Goal: Task Accomplishment & Management: Manage account settings

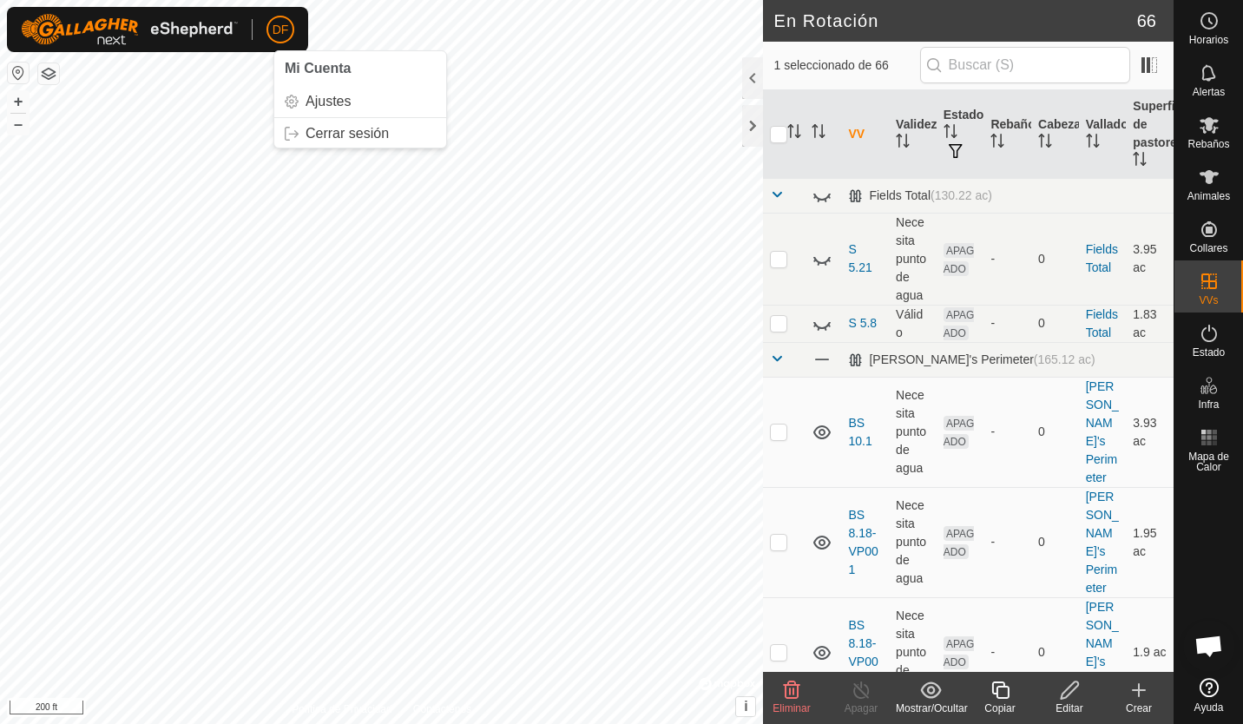
click at [281, 23] on span "DF" at bounding box center [281, 30] width 16 height 18
click at [317, 100] on link "Ajustes" at bounding box center [360, 102] width 172 height 28
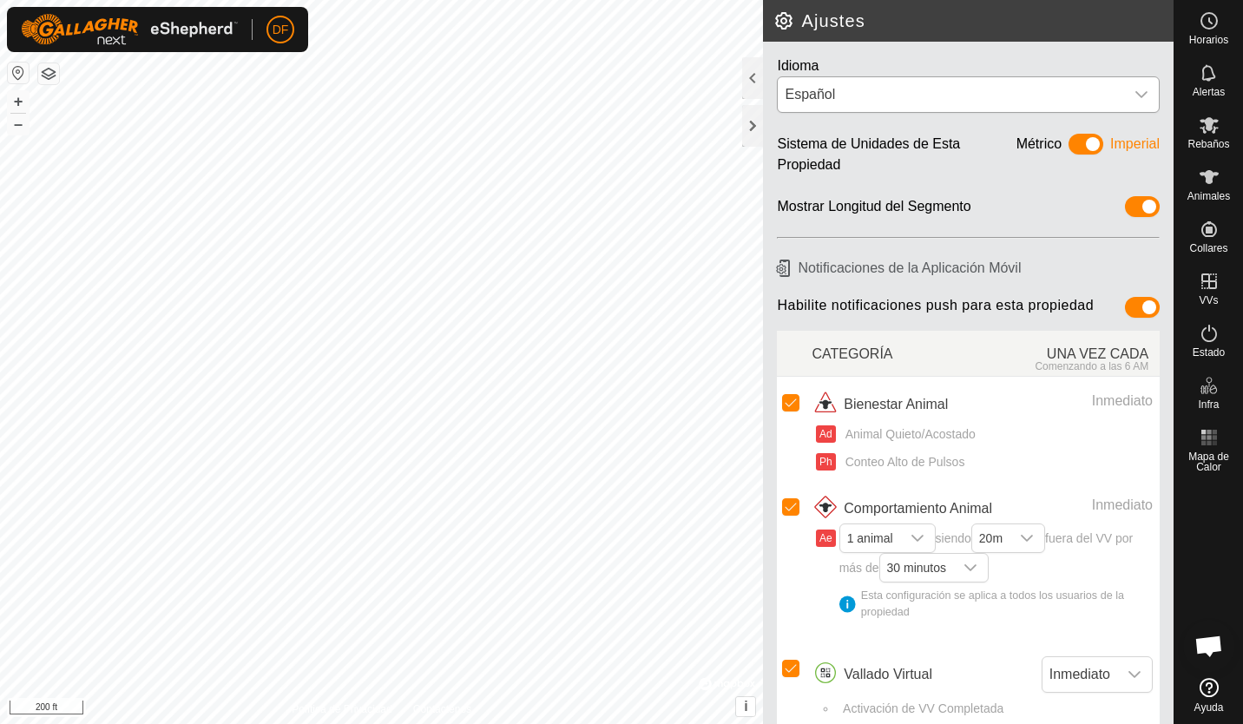
click at [1135, 93] on icon "dropdown trigger" at bounding box center [1142, 95] width 14 height 14
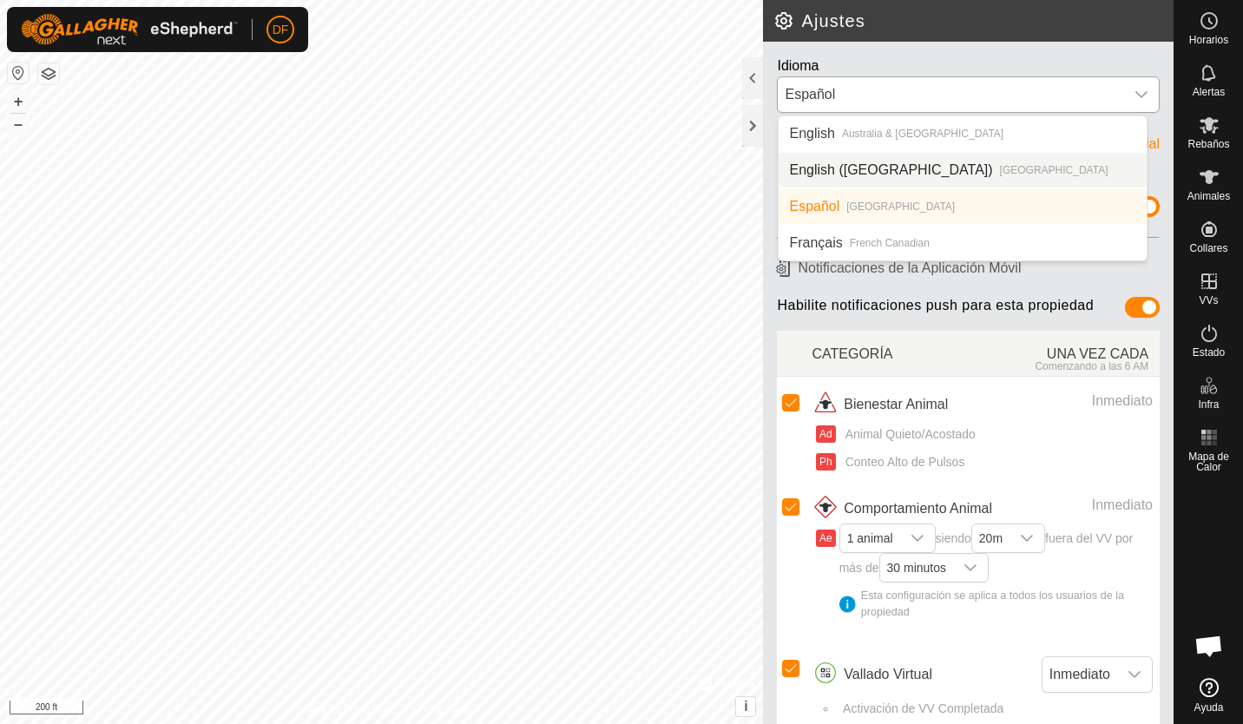
click at [836, 173] on li "English ([GEOGRAPHIC_DATA]) [GEOGRAPHIC_DATA]" at bounding box center [963, 170] width 368 height 35
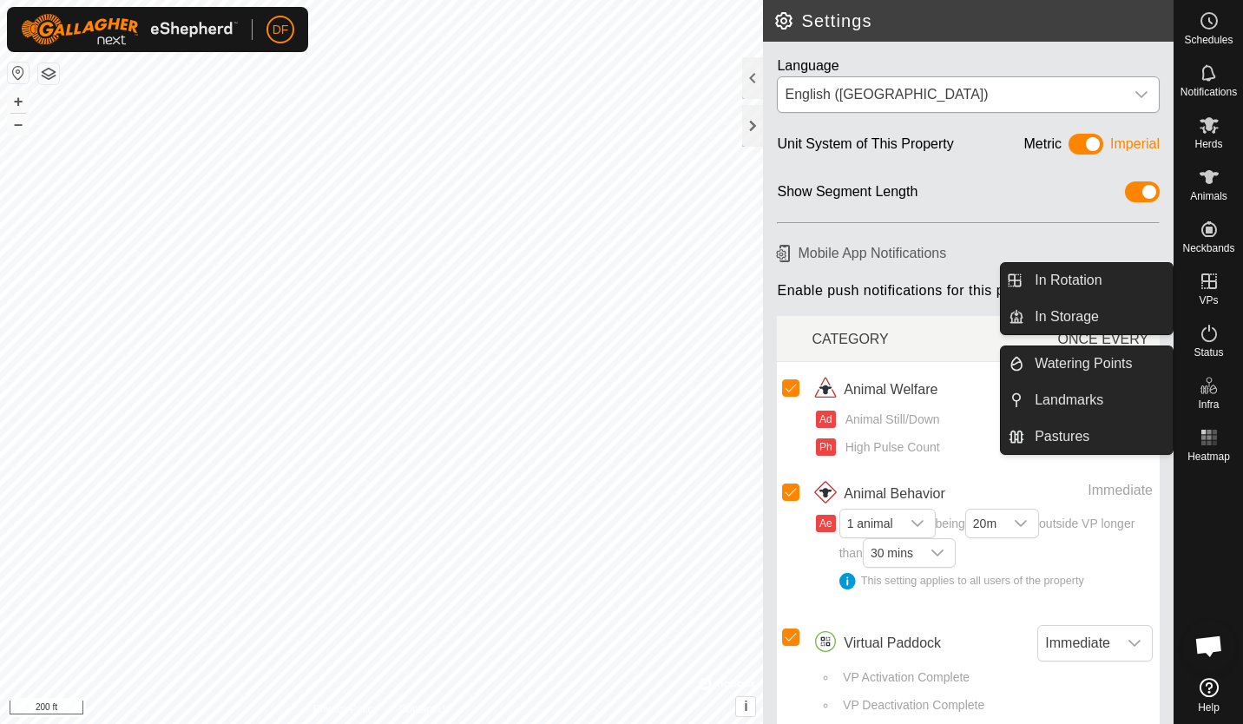
click at [1212, 285] on icon at bounding box center [1209, 281] width 21 height 21
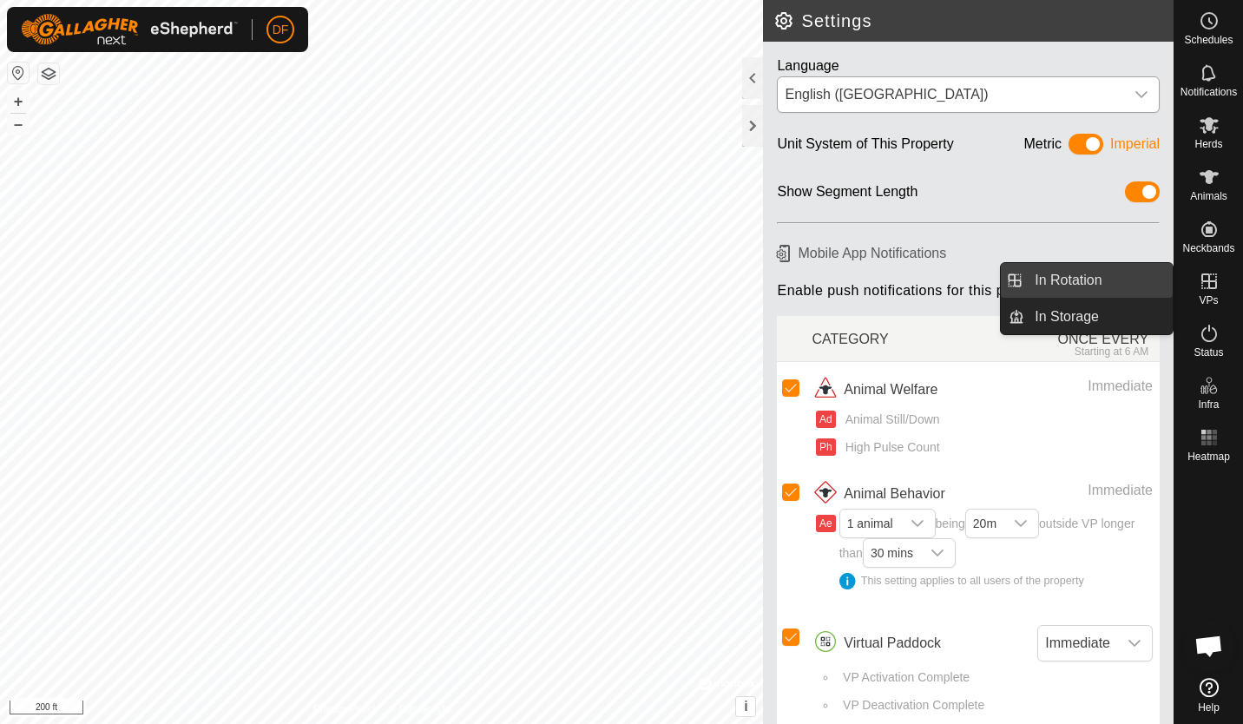
click at [1099, 277] on link "In Rotation" at bounding box center [1099, 280] width 148 height 35
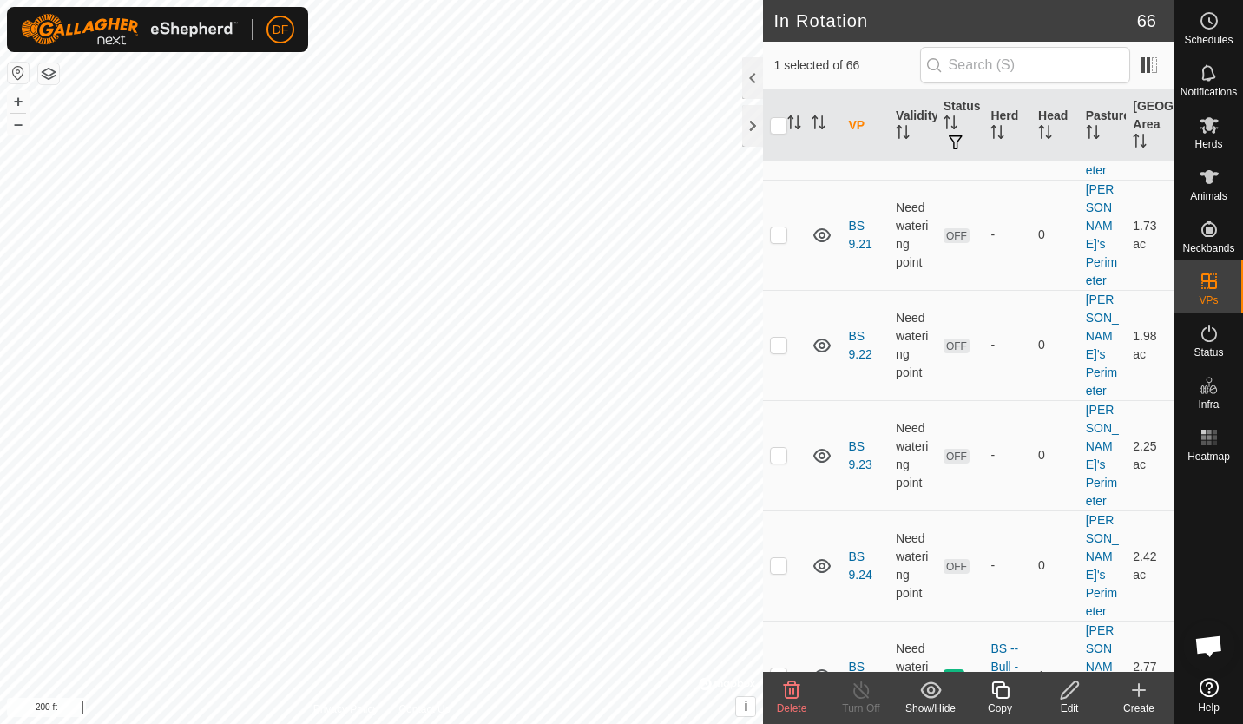
scroll to position [2701, 0]
checkbox input "true"
click at [1205, 134] on icon at bounding box center [1209, 125] width 21 height 21
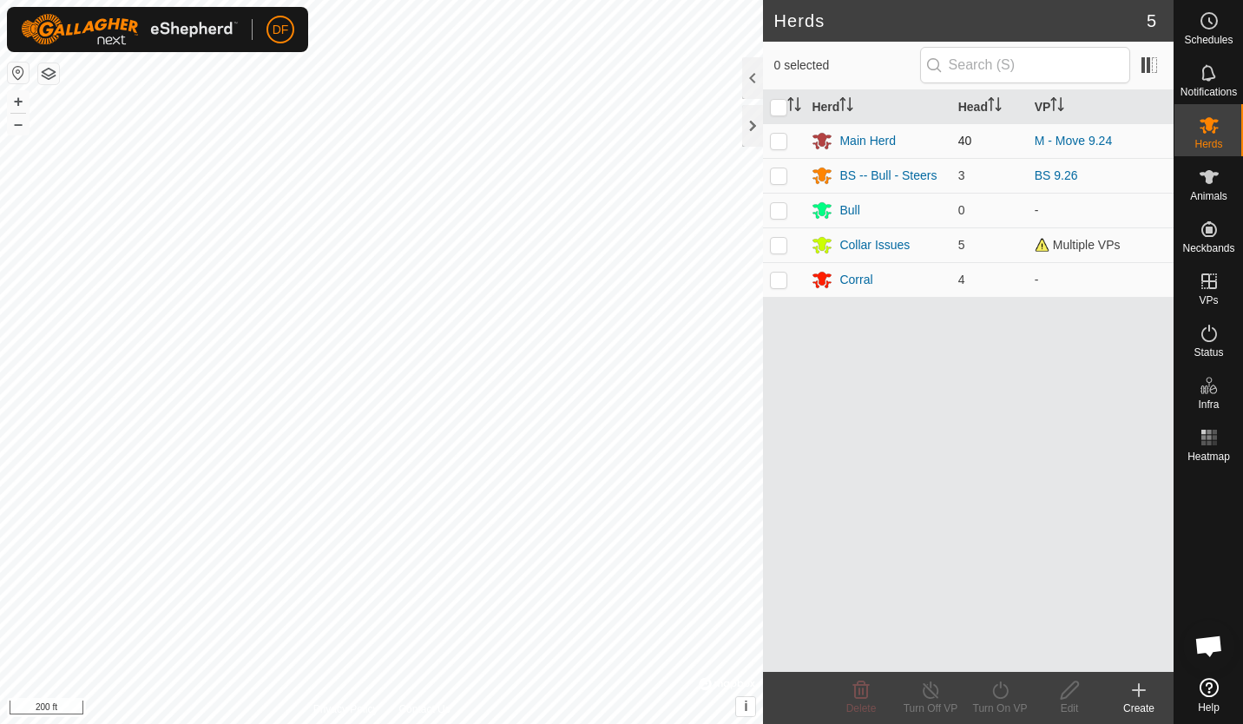
click at [778, 136] on p-checkbox at bounding box center [778, 141] width 17 height 14
checkbox input "true"
click at [1000, 689] on icon at bounding box center [1001, 690] width 22 height 21
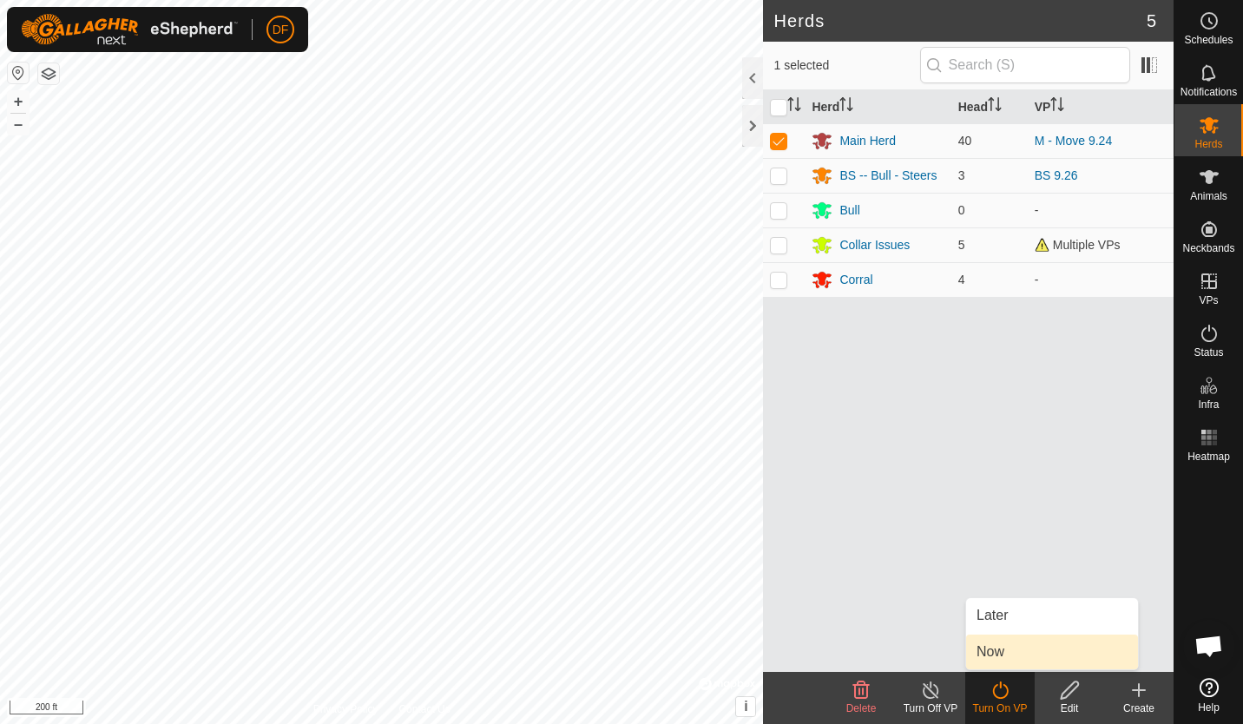
click at [997, 661] on link "Now" at bounding box center [1052, 652] width 172 height 35
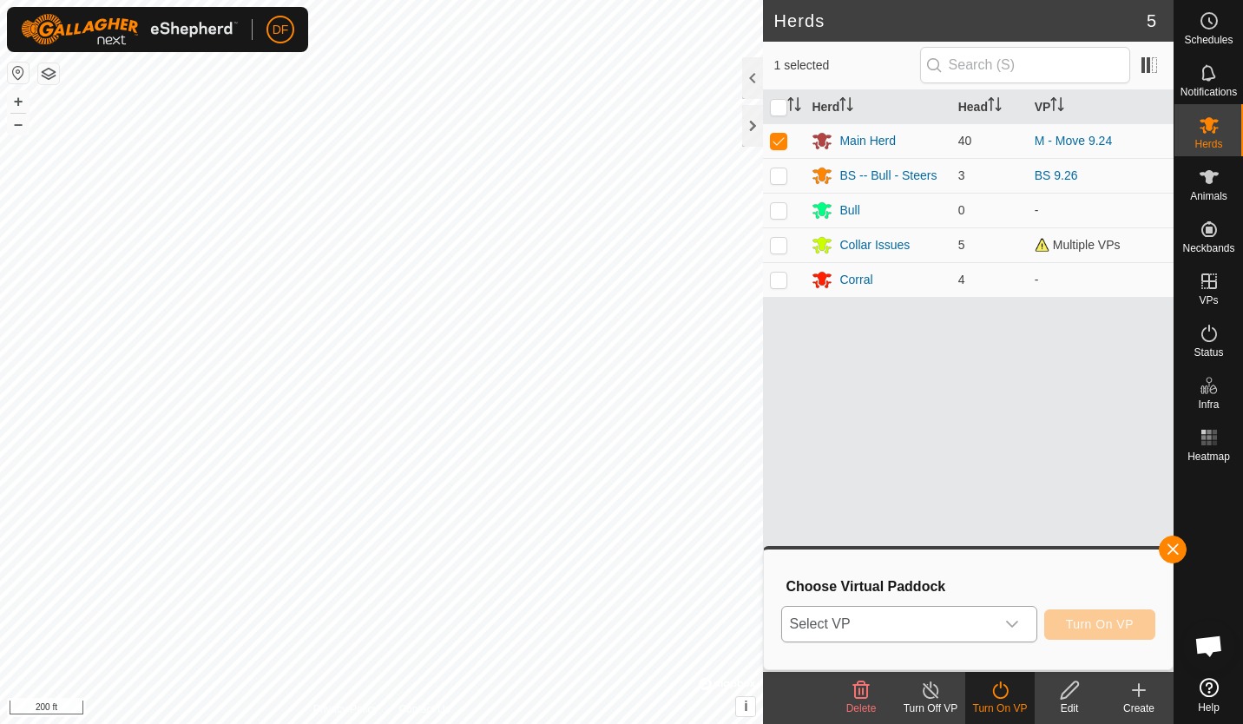
click at [1017, 623] on icon "dropdown trigger" at bounding box center [1012, 624] width 14 height 14
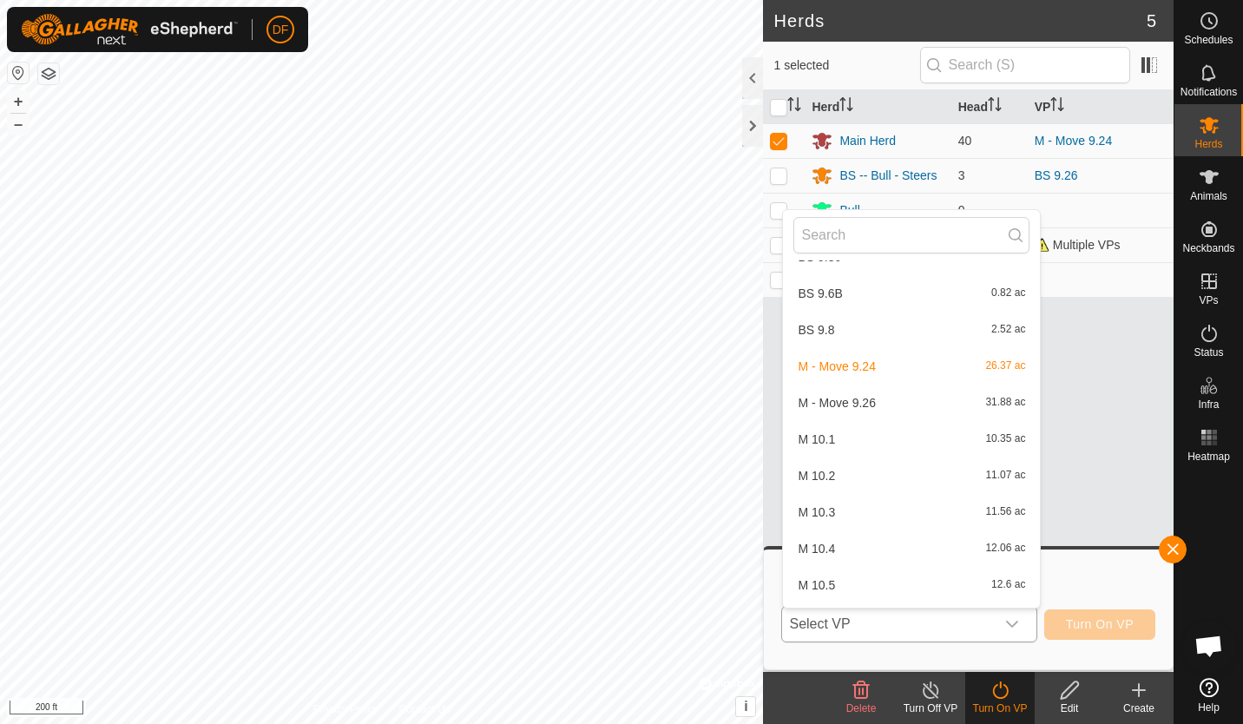
scroll to position [1274, 0]
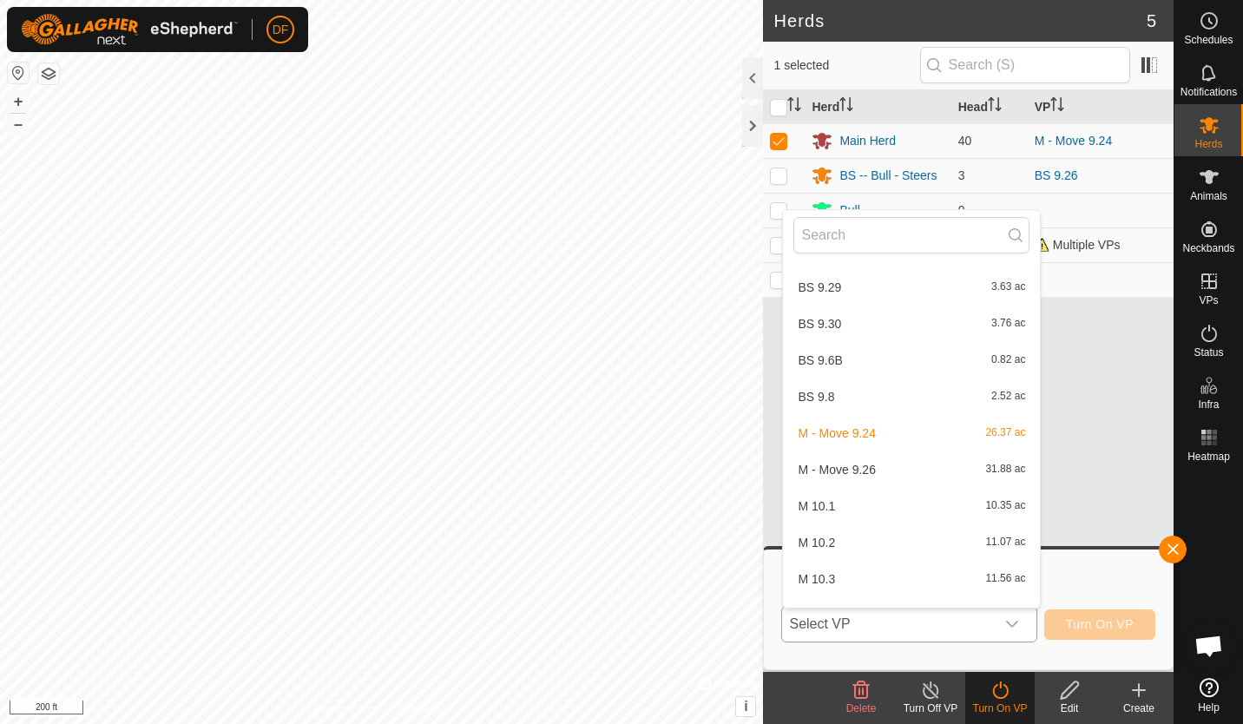
click at [853, 466] on li "M - Move 9.26 31.88 ac" at bounding box center [911, 469] width 257 height 35
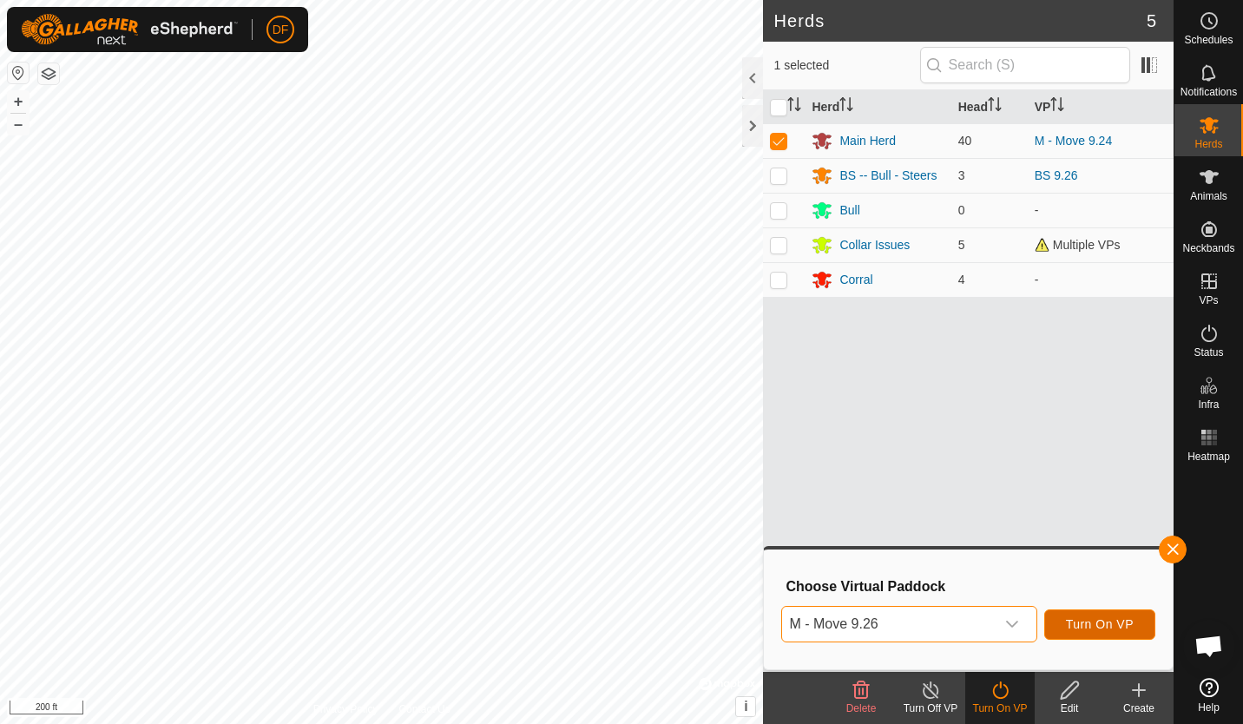
click at [1092, 622] on span "Turn On VP" at bounding box center [1100, 624] width 68 height 14
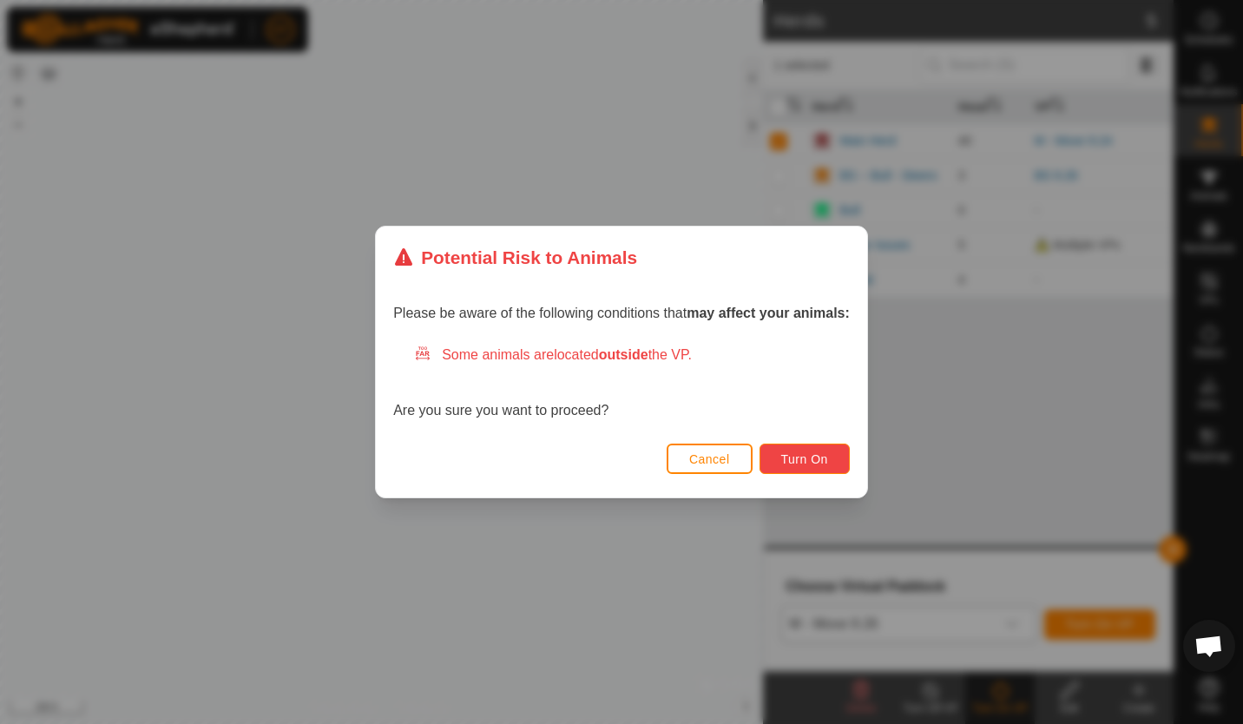
click at [802, 465] on span "Turn On" at bounding box center [804, 459] width 47 height 14
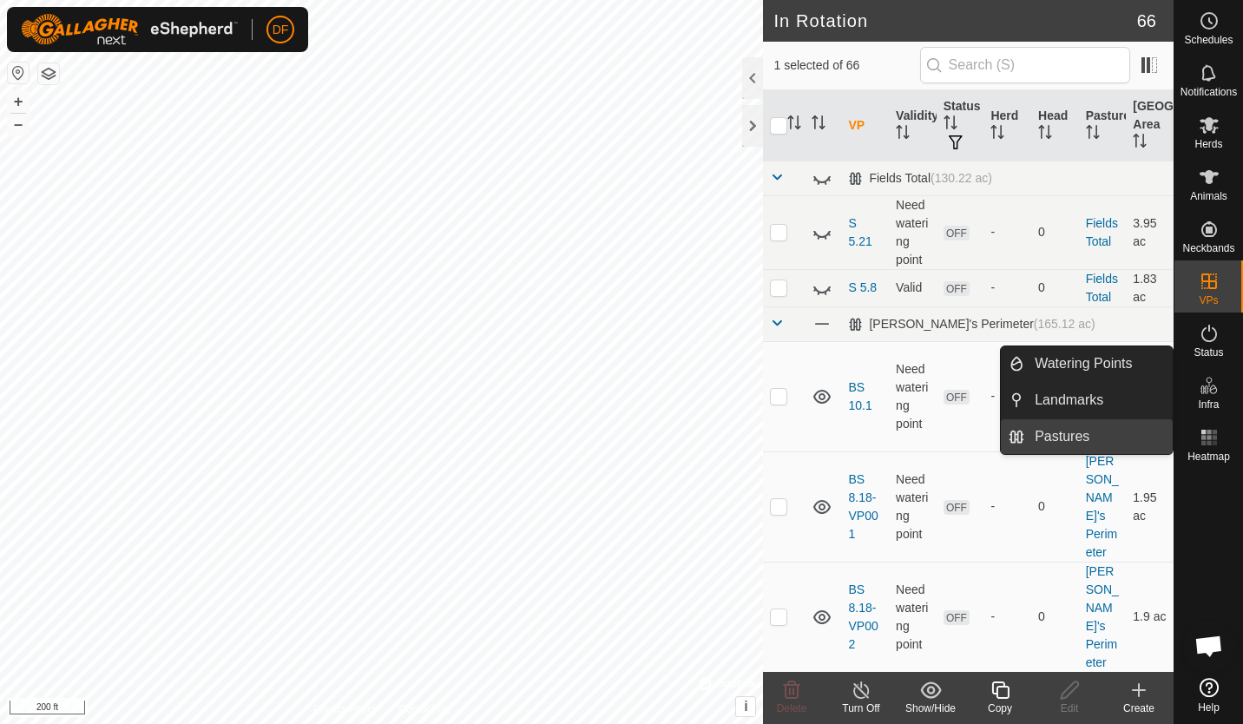
click at [1062, 435] on link "Pastures" at bounding box center [1099, 436] width 148 height 35
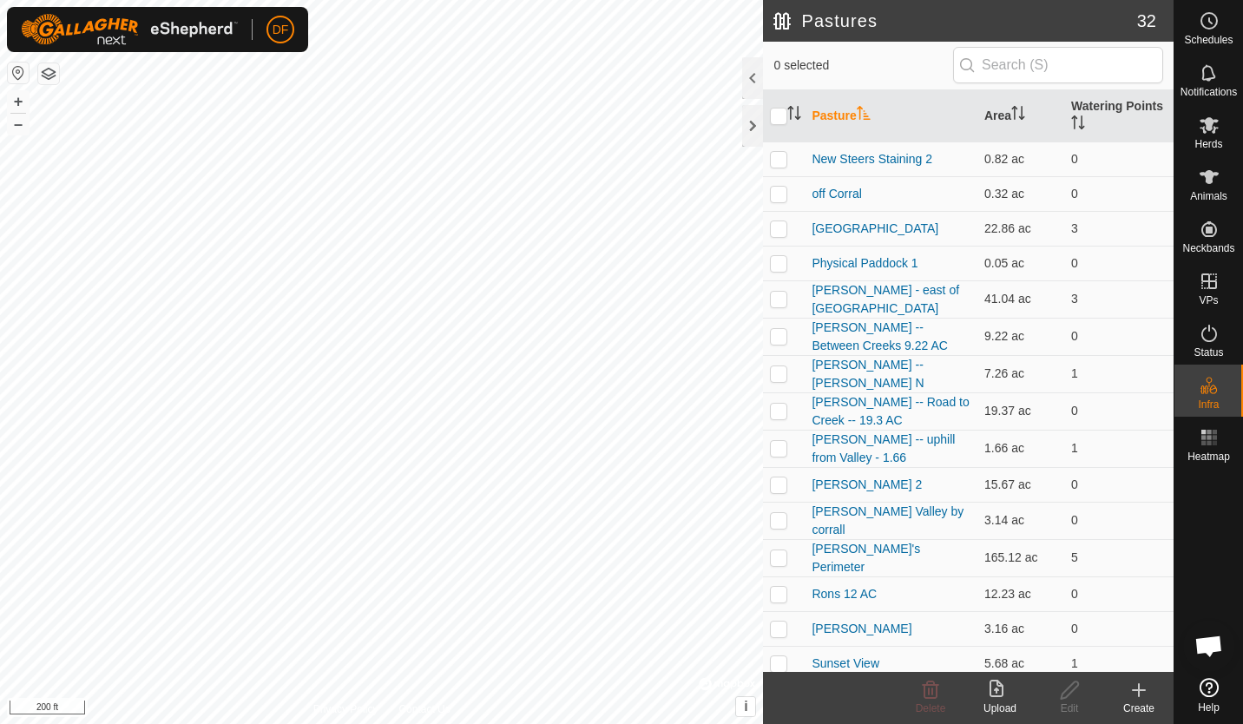
scroll to position [366, 0]
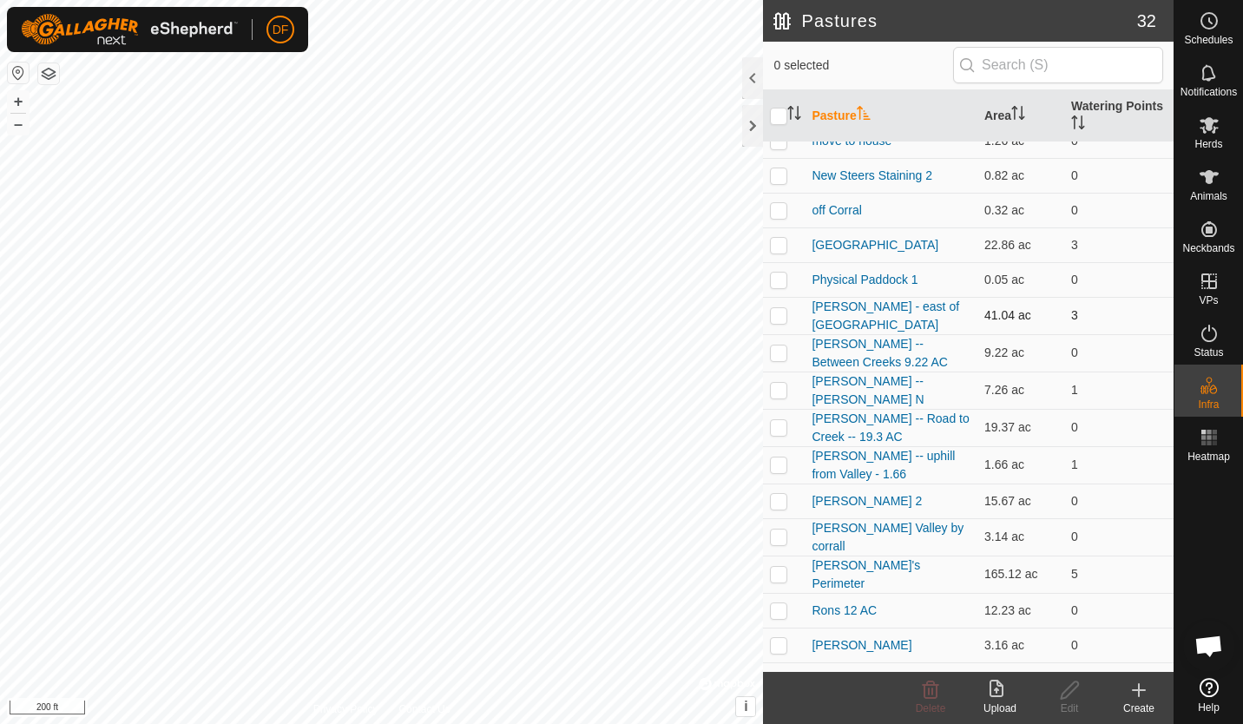
click at [776, 316] on p-checkbox at bounding box center [778, 315] width 17 height 14
checkbox input "false"
click at [779, 280] on p-checkbox at bounding box center [778, 280] width 17 height 14
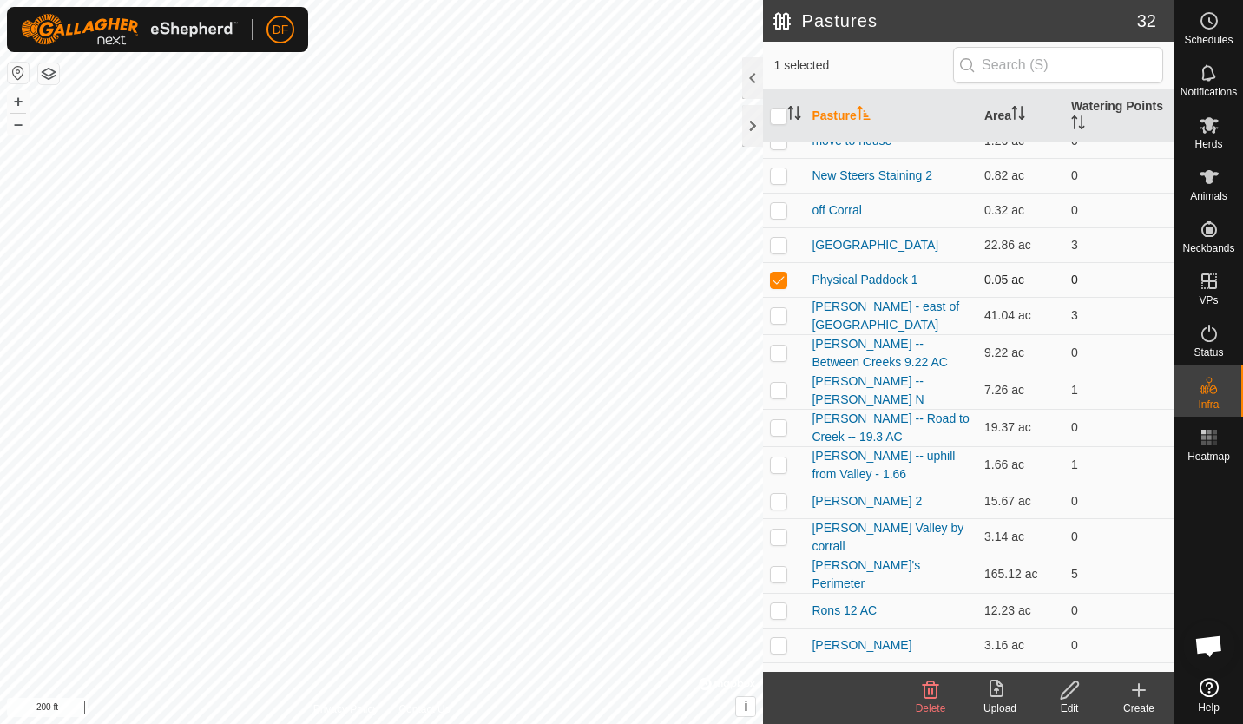
checkbox input "false"
click at [774, 182] on p-checkbox at bounding box center [778, 175] width 17 height 14
checkbox input "false"
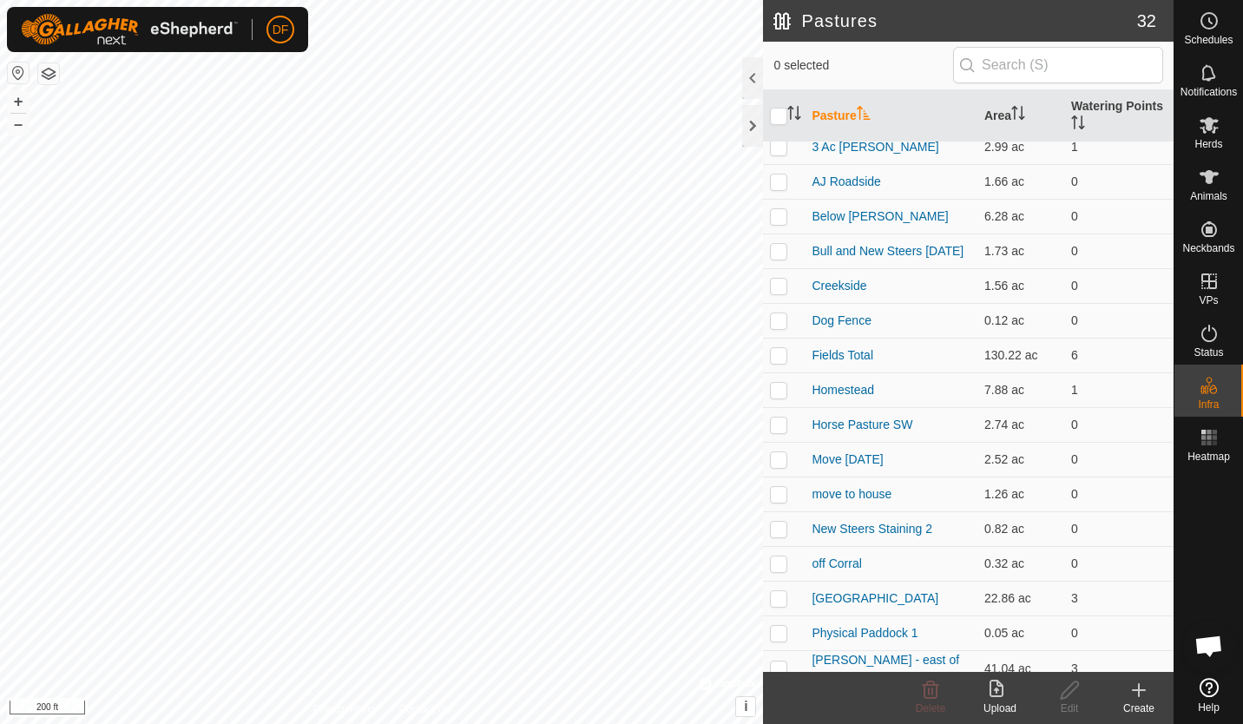
scroll to position [0, 0]
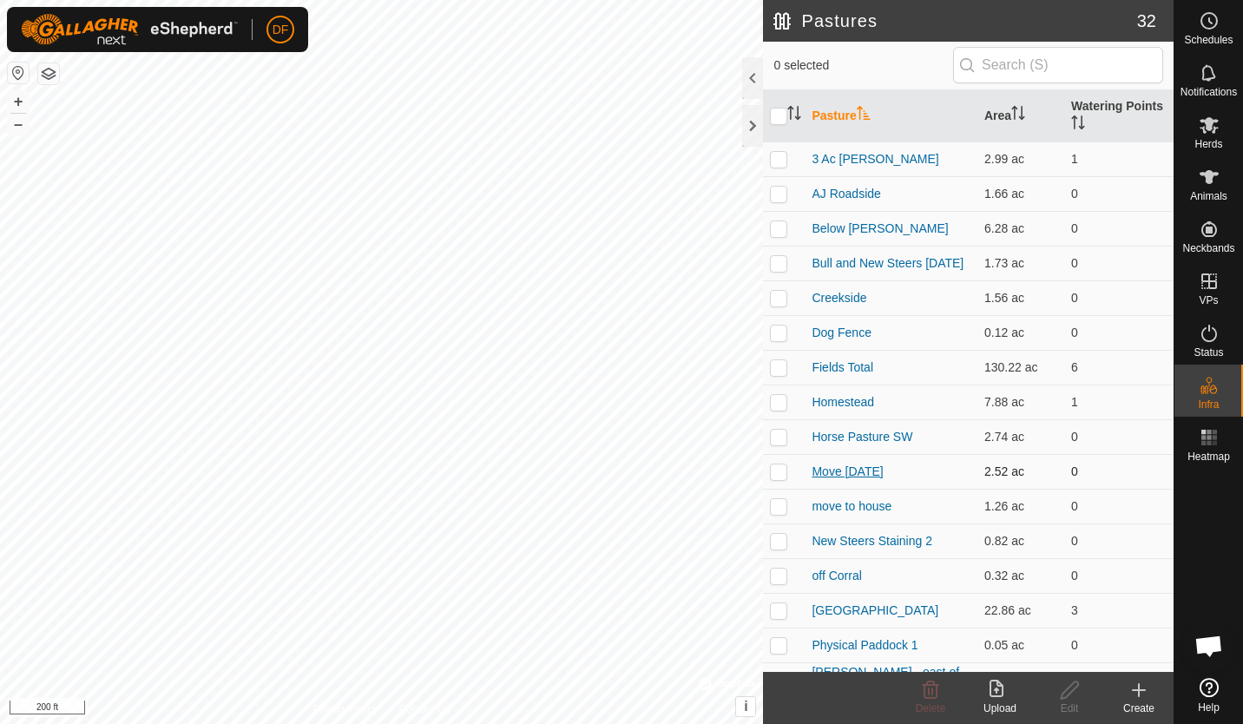
click at [830, 476] on link "Move [DATE]" at bounding box center [847, 472] width 71 height 14
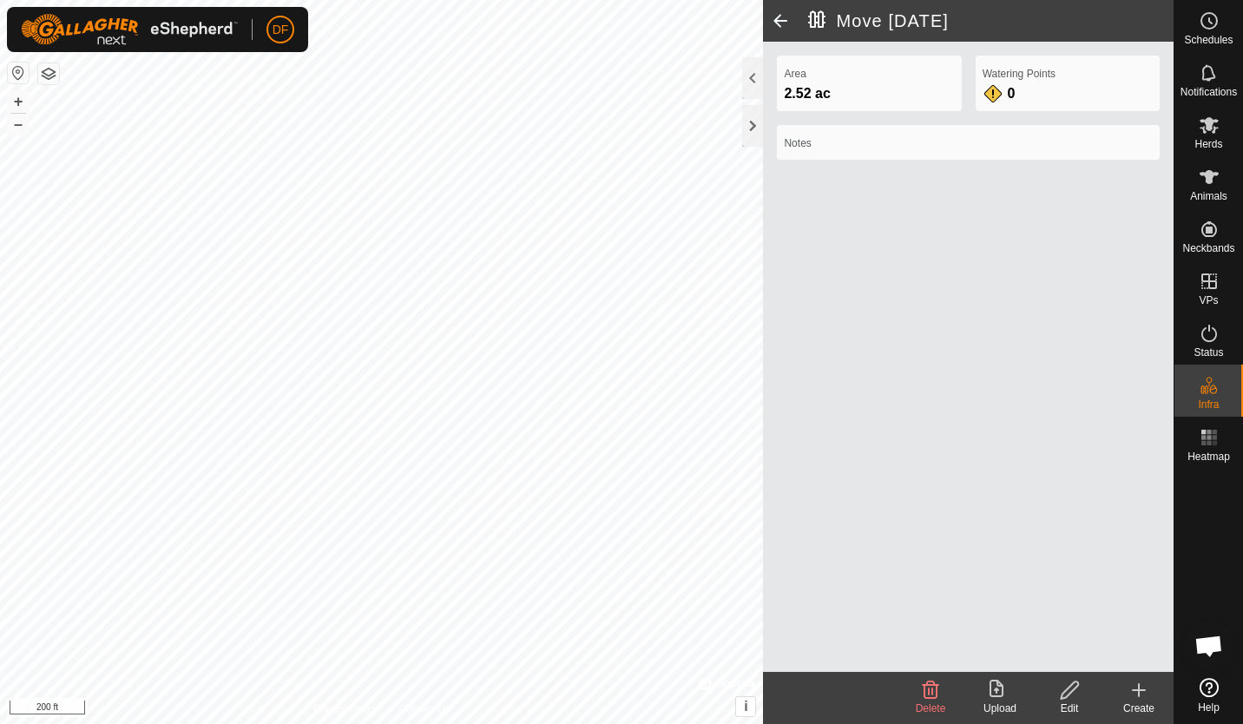
click at [933, 689] on icon at bounding box center [931, 690] width 16 height 17
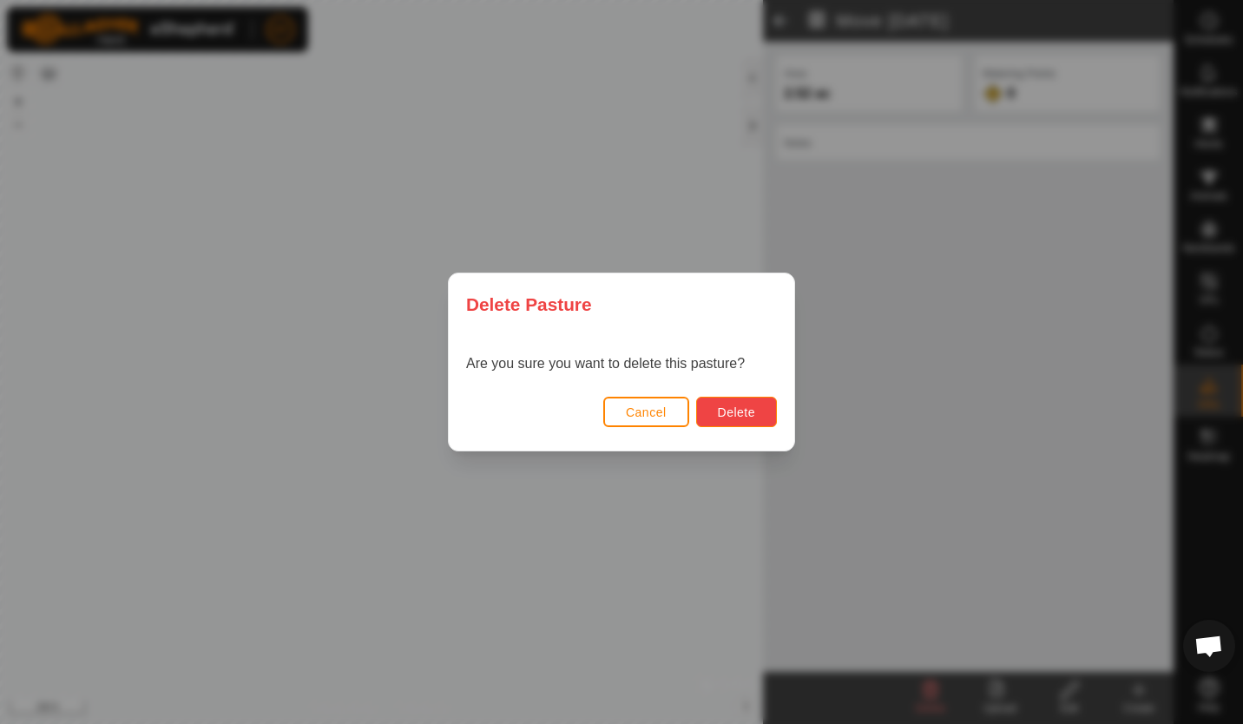
click at [748, 419] on button "Delete" at bounding box center [736, 412] width 81 height 30
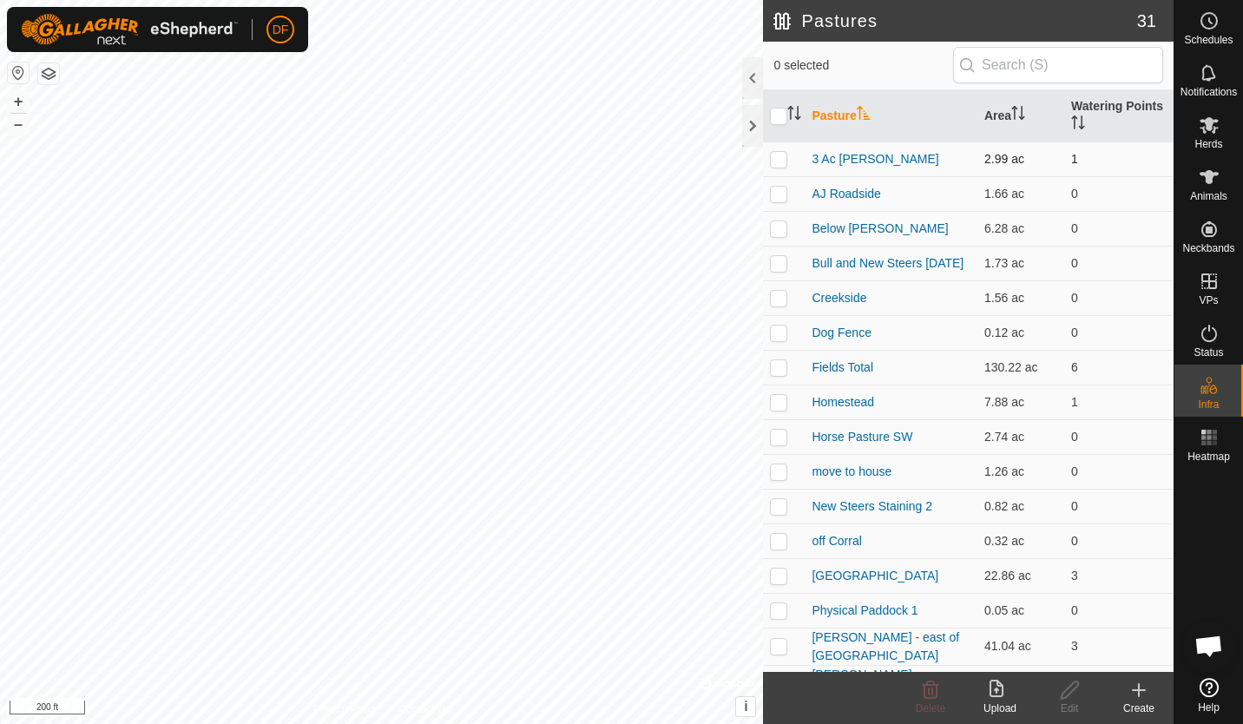
click at [775, 161] on p-checkbox at bounding box center [778, 159] width 17 height 14
checkbox input "false"
click at [779, 545] on p-checkbox at bounding box center [778, 541] width 17 height 14
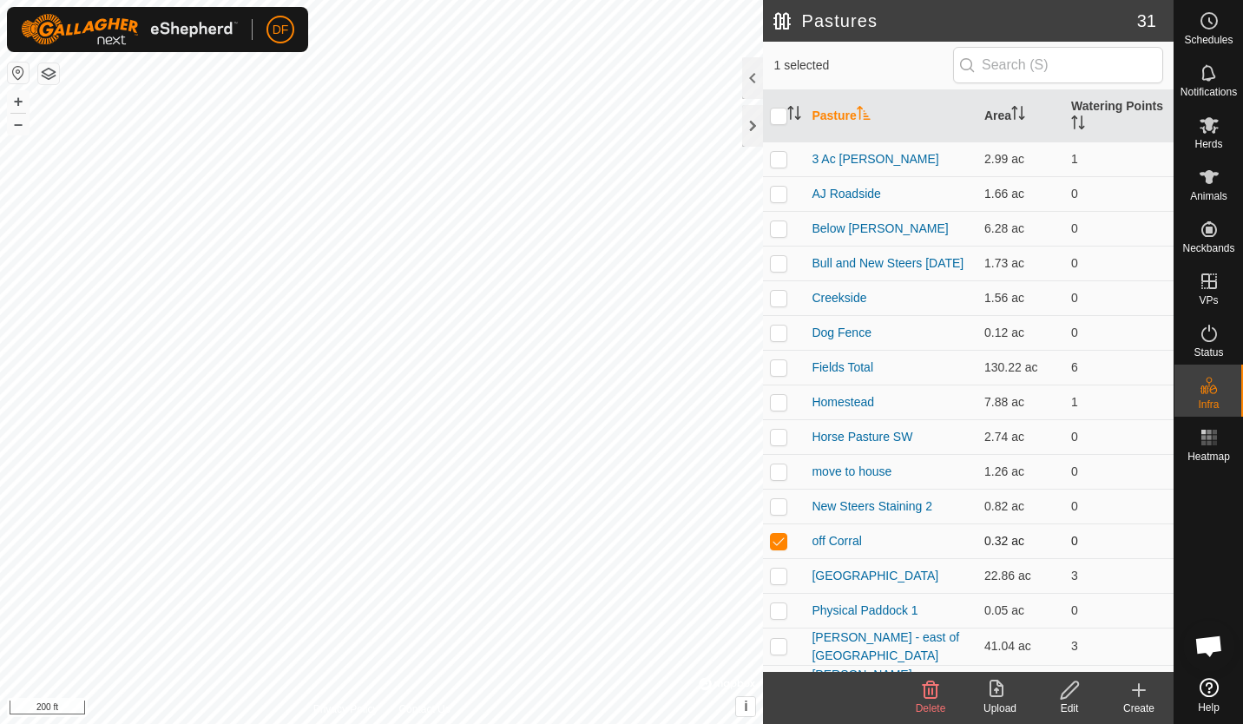
checkbox input "false"
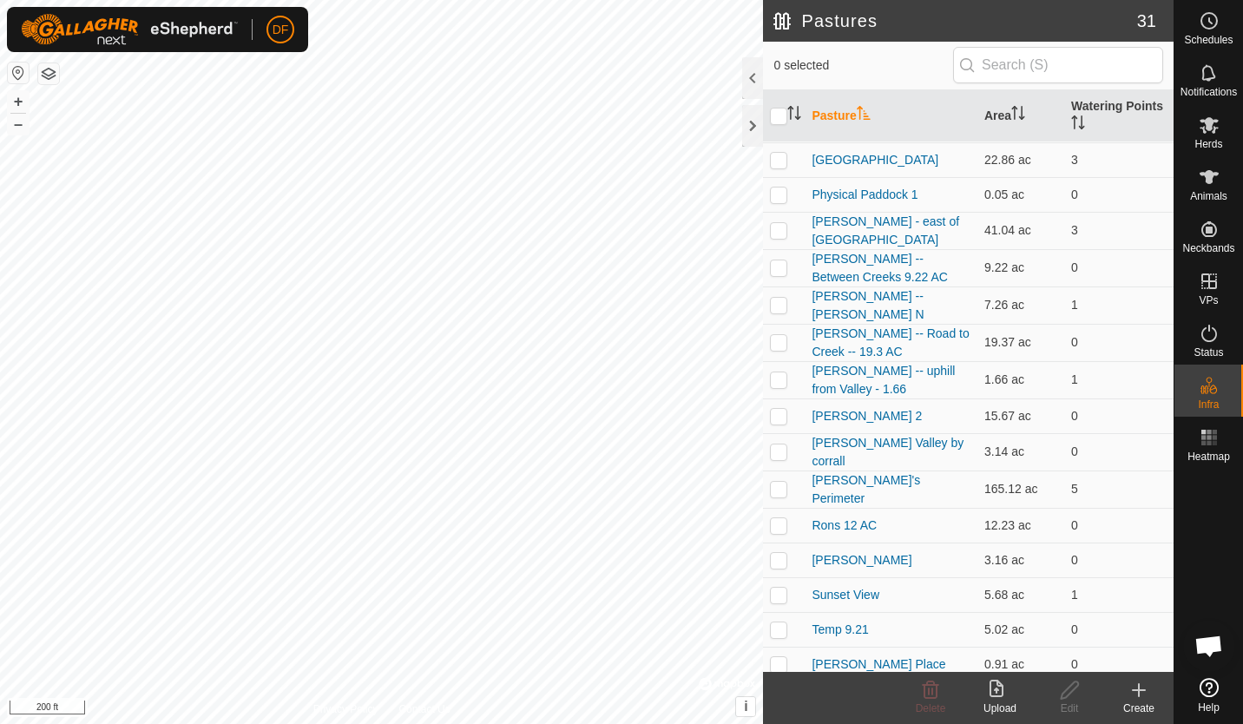
scroll to position [451, 0]
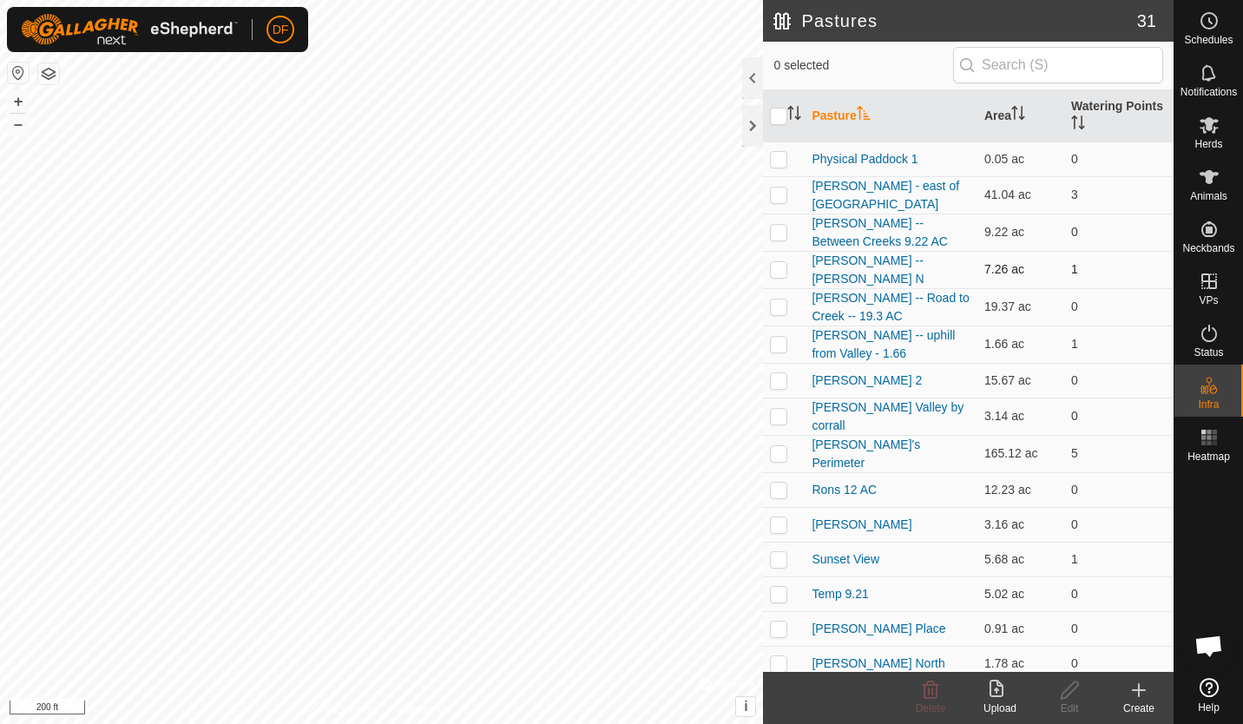
click at [778, 270] on p-checkbox at bounding box center [778, 269] width 17 height 14
checkbox input "false"
click at [781, 306] on p-checkbox at bounding box center [778, 307] width 17 height 14
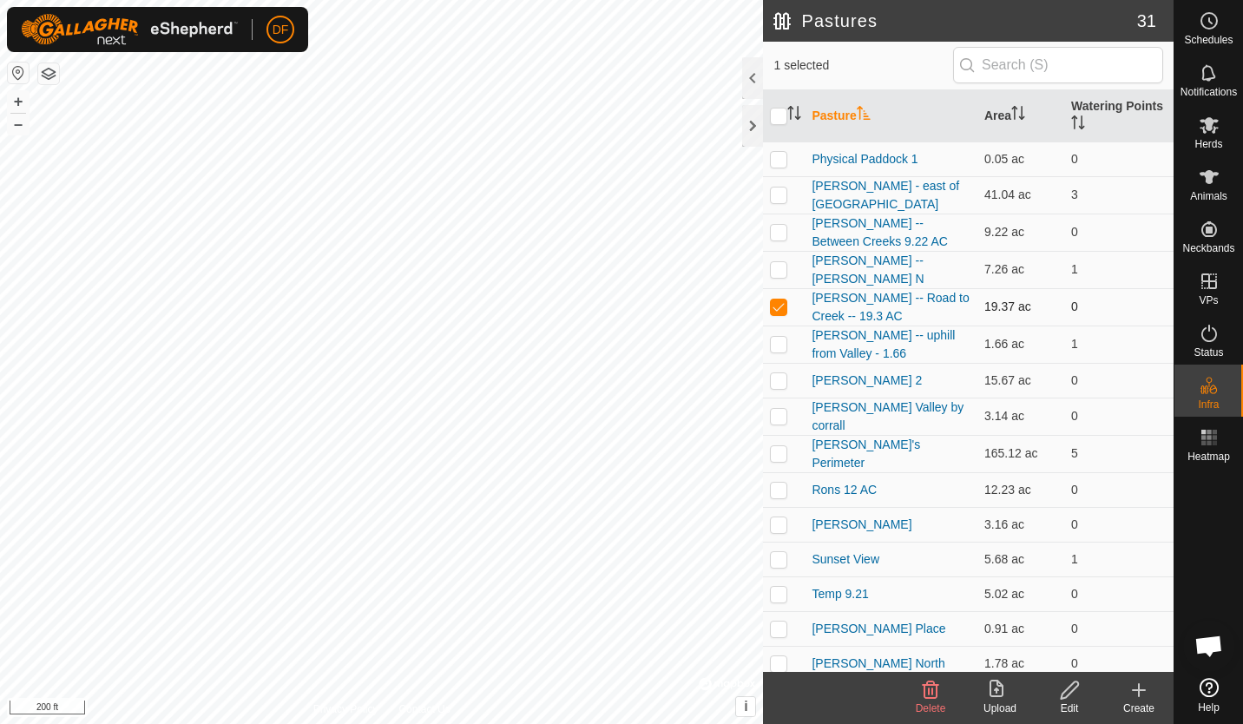
checkbox input "false"
click at [776, 344] on p-checkbox at bounding box center [778, 344] width 17 height 14
checkbox input "false"
click at [780, 388] on td at bounding box center [784, 380] width 42 height 35
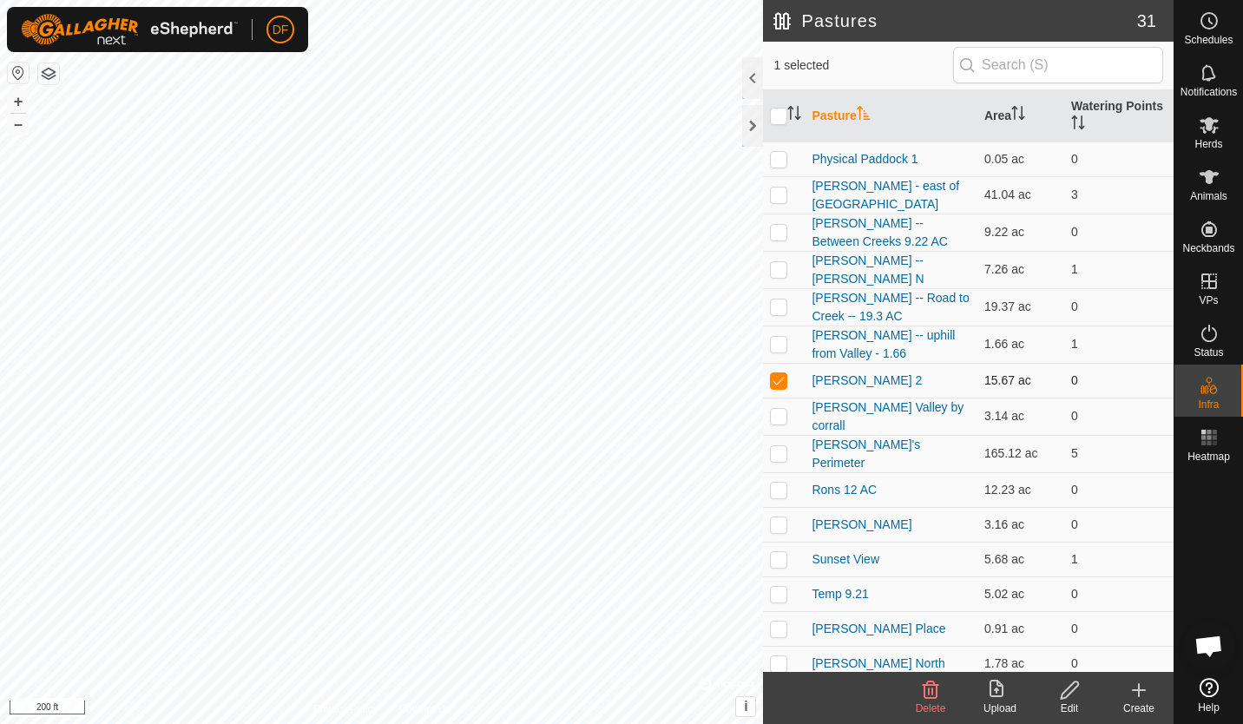
click at [780, 388] on td at bounding box center [784, 380] width 42 height 35
checkbox input "false"
click at [783, 411] on p-checkbox at bounding box center [778, 416] width 17 height 14
checkbox input "false"
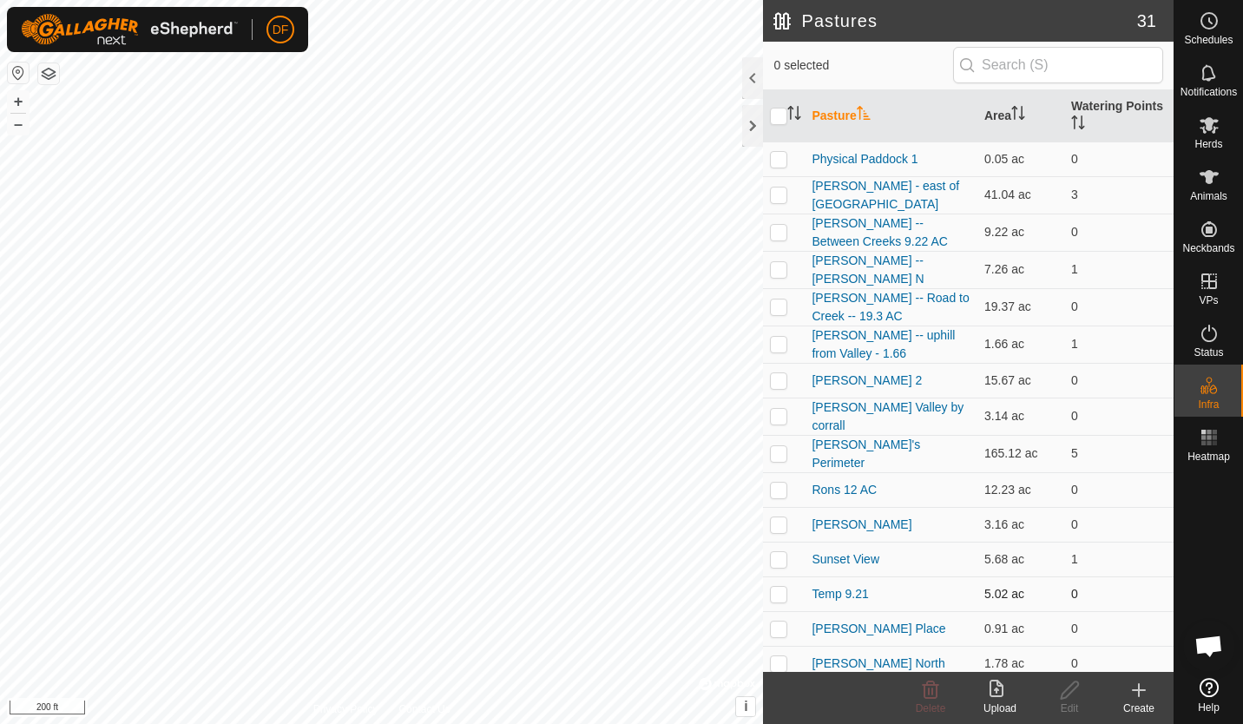
click at [780, 592] on p-checkbox at bounding box center [778, 594] width 17 height 14
click at [930, 689] on icon at bounding box center [930, 690] width 21 height 21
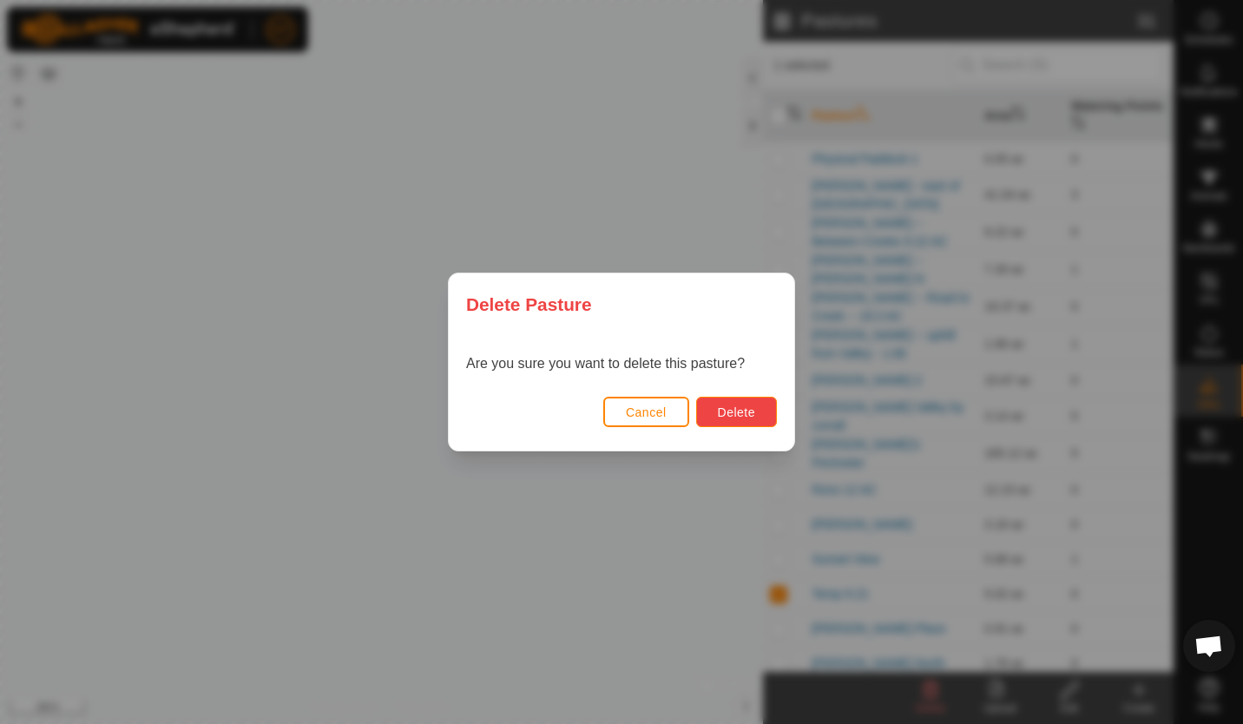
click at [725, 415] on span "Delete" at bounding box center [736, 412] width 37 height 14
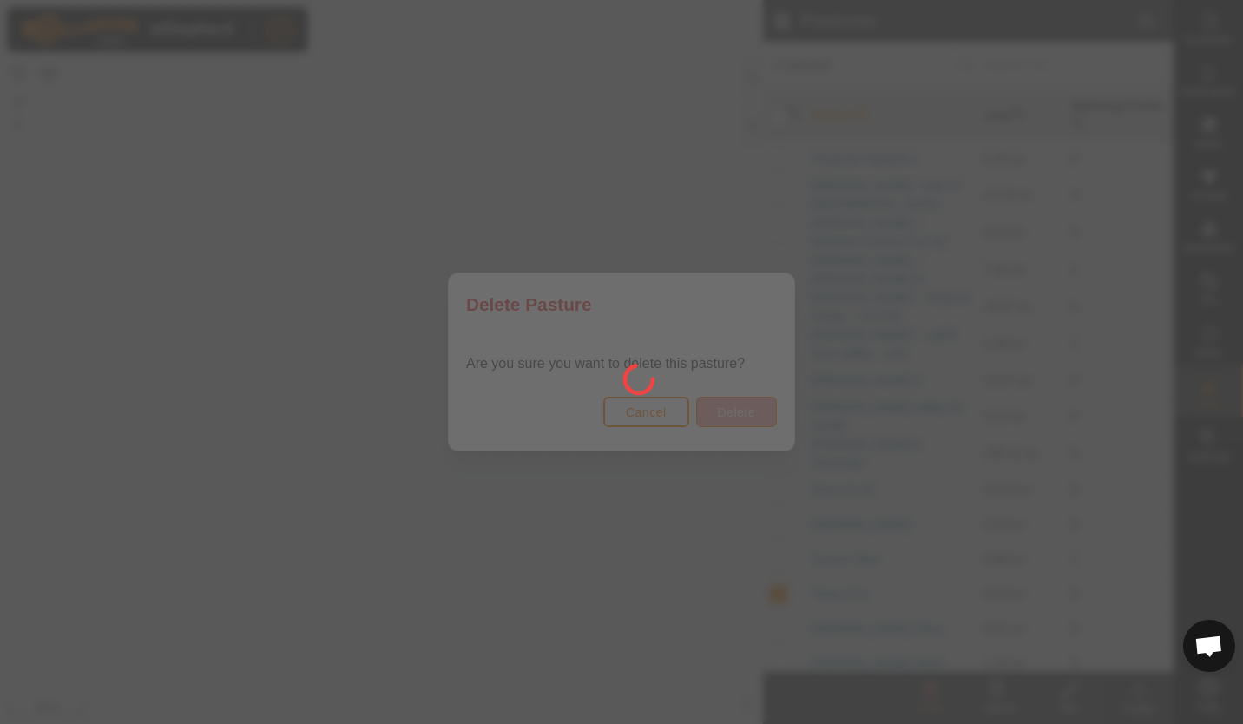
checkbox input "false"
